Goal: Find specific page/section

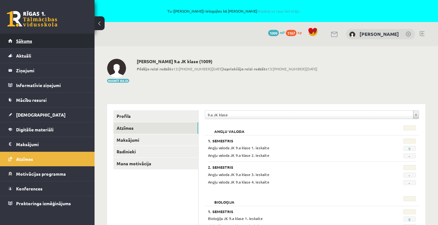
click at [27, 42] on span "Sākums" at bounding box center [24, 41] width 16 height 6
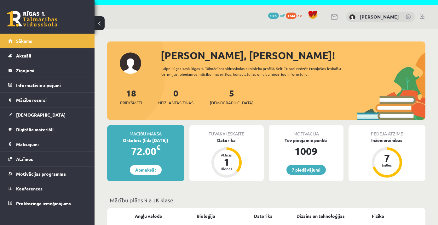
scroll to position [18, 0]
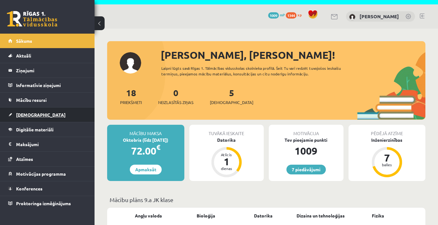
click at [32, 114] on span "[DEMOGRAPHIC_DATA]" at bounding box center [40, 115] width 49 height 6
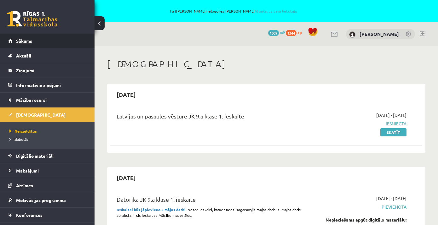
click at [19, 41] on span "Sākums" at bounding box center [24, 41] width 16 height 6
